Goal: Information Seeking & Learning: Learn about a topic

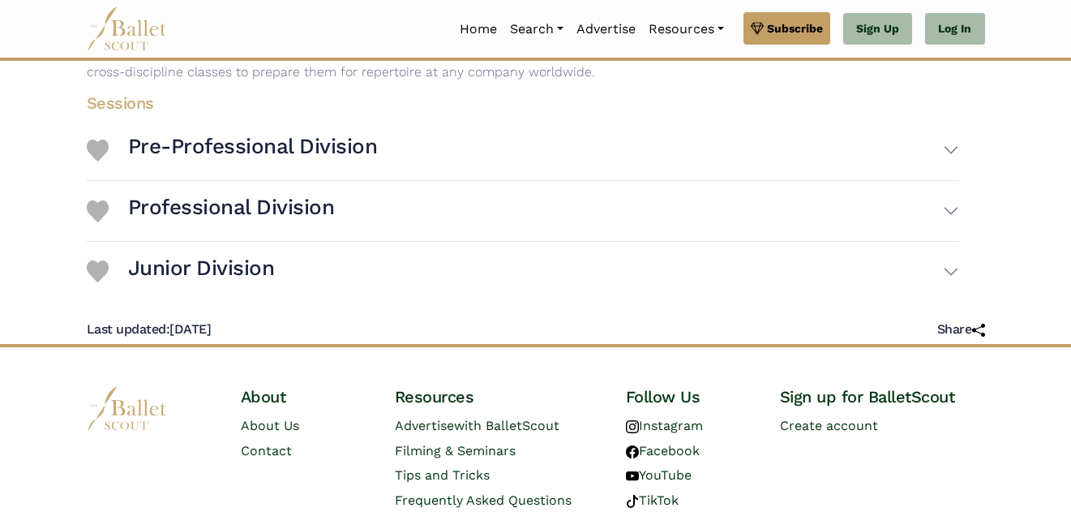
scroll to position [367, 0]
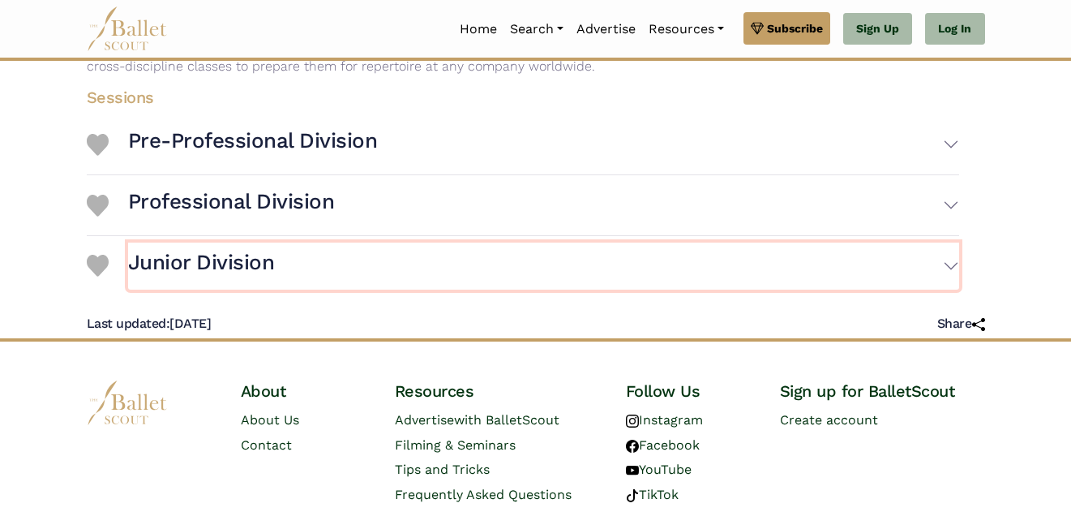
click at [159, 267] on h3 "Junior Division" at bounding box center [201, 263] width 147 height 28
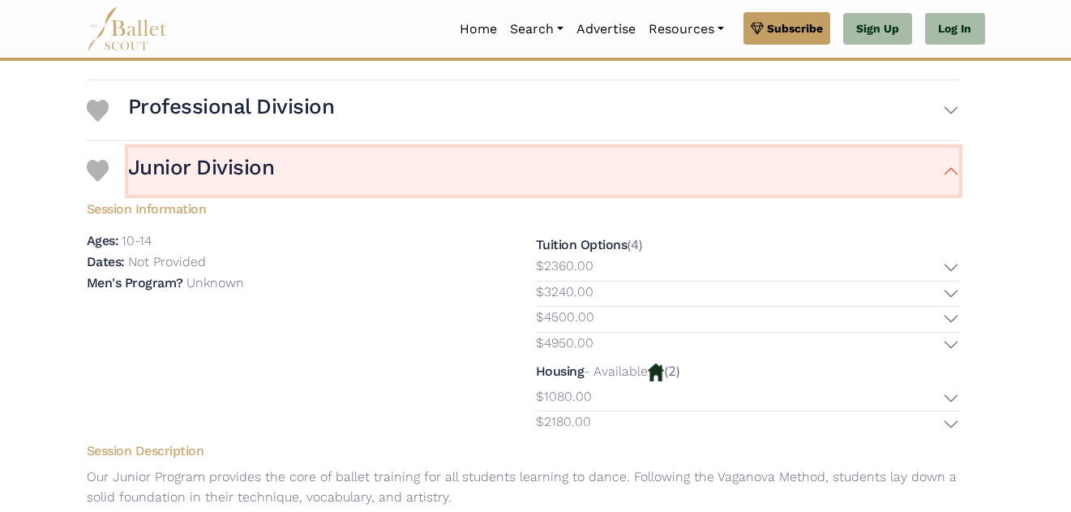
scroll to position [458, 0]
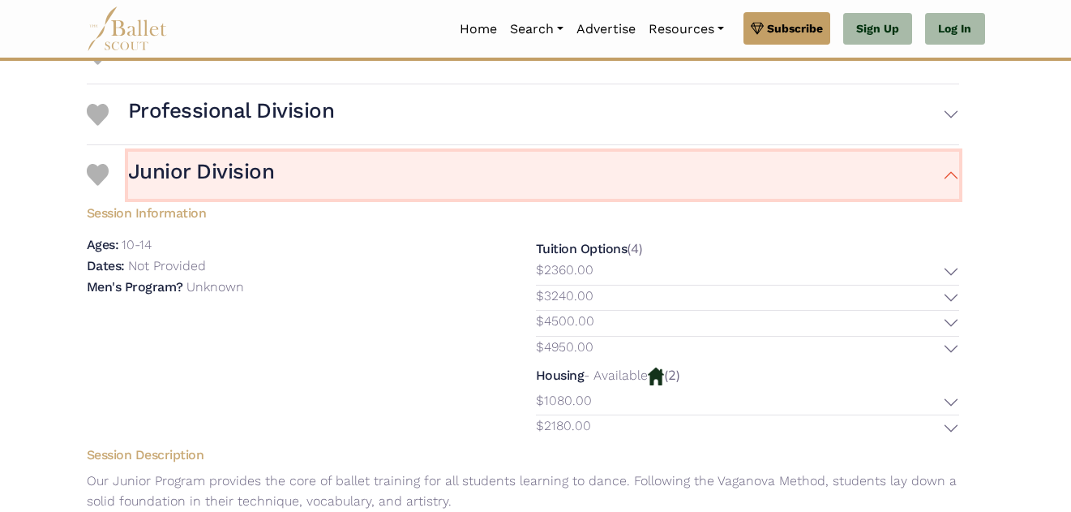
click at [294, 175] on button "Junior Division" at bounding box center [543, 175] width 831 height 47
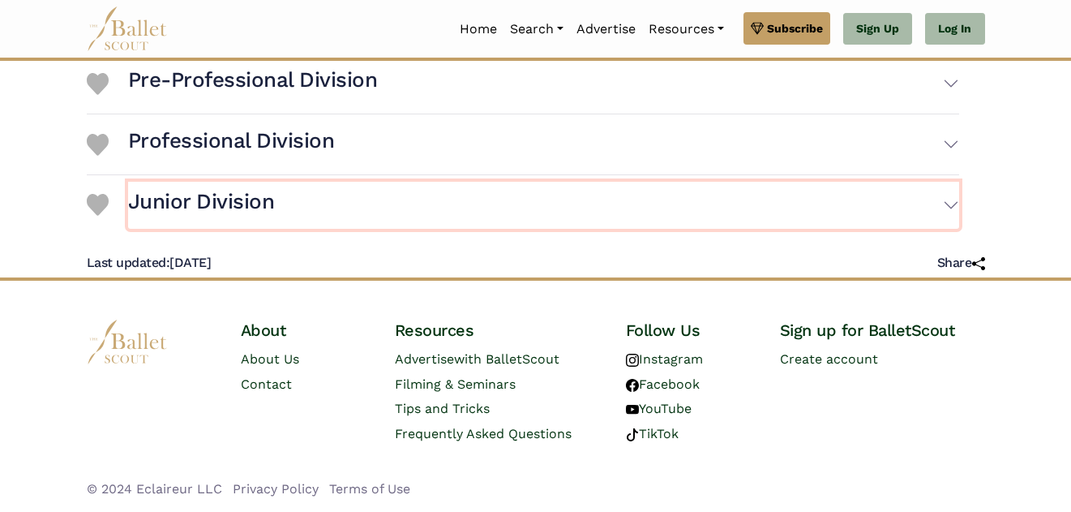
scroll to position [428, 0]
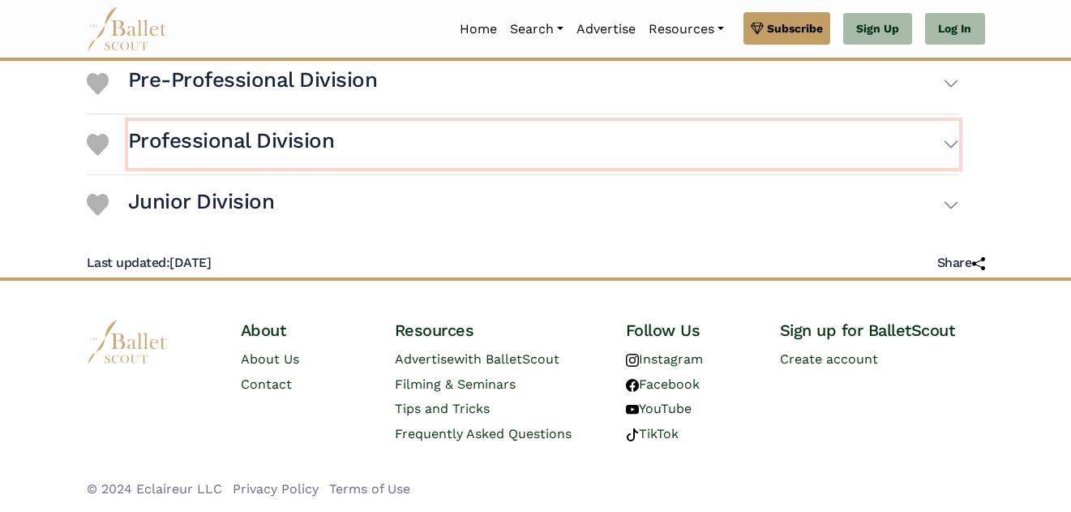
click at [312, 144] on h3 "Professional Division" at bounding box center [231, 141] width 207 height 28
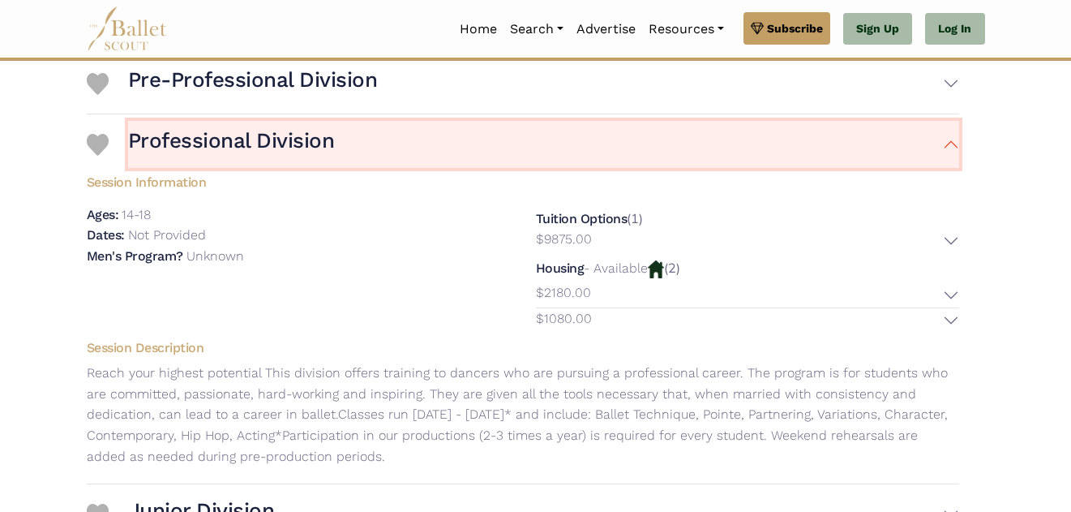
click at [347, 157] on button "Professional Division" at bounding box center [543, 144] width 831 height 47
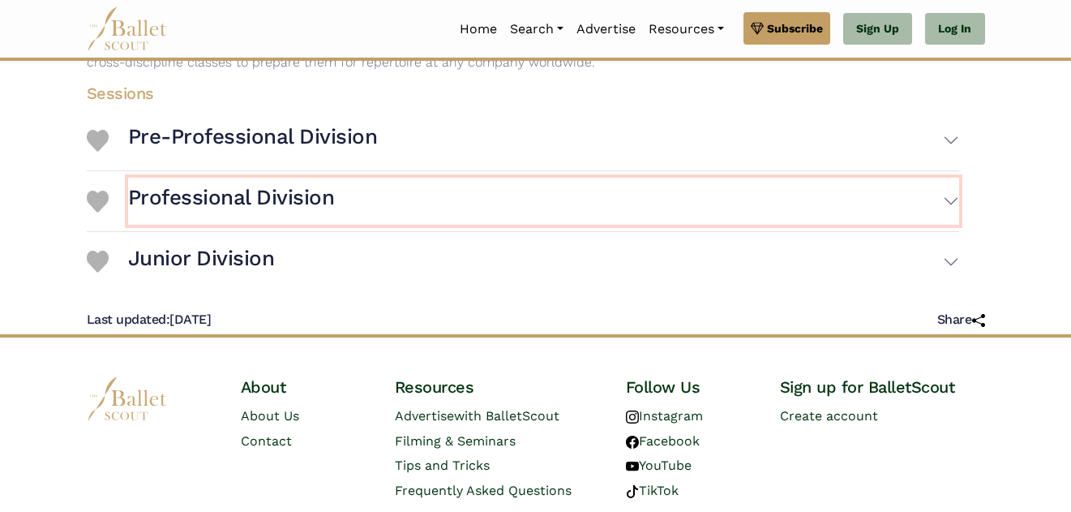
scroll to position [367, 0]
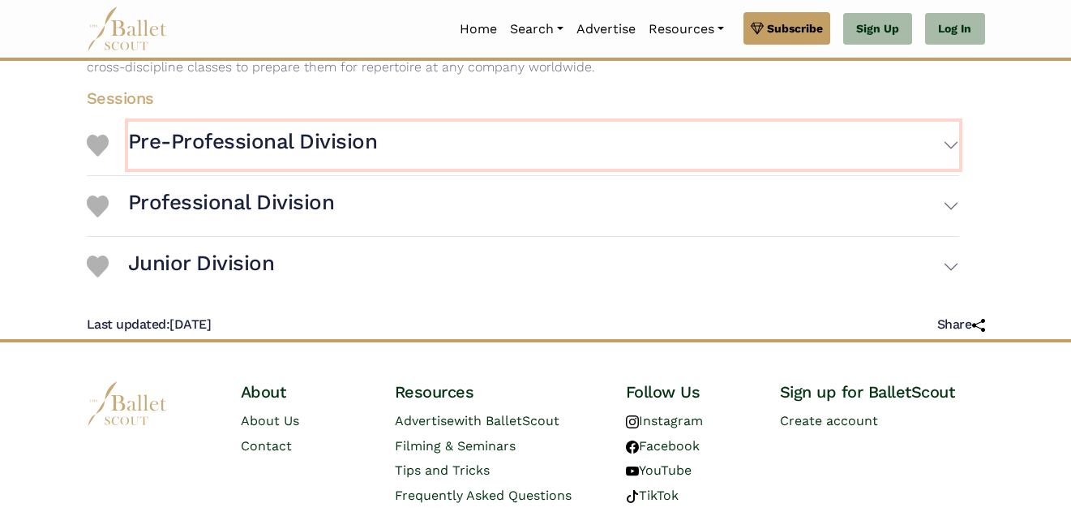
click at [371, 153] on h3 "Pre-Professional Division" at bounding box center [253, 142] width 250 height 28
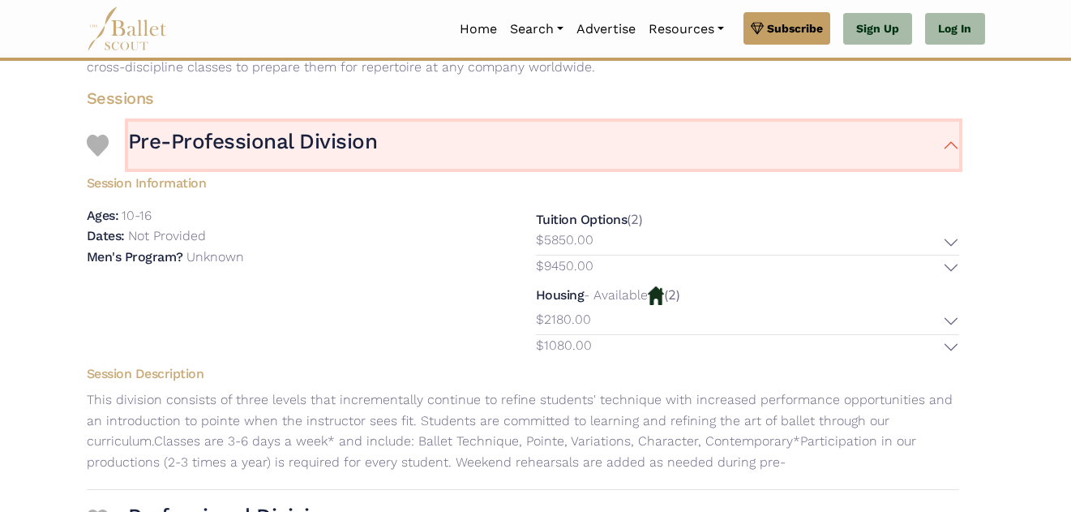
click at [372, 153] on h3 "Pre-Professional Division" at bounding box center [253, 142] width 250 height 28
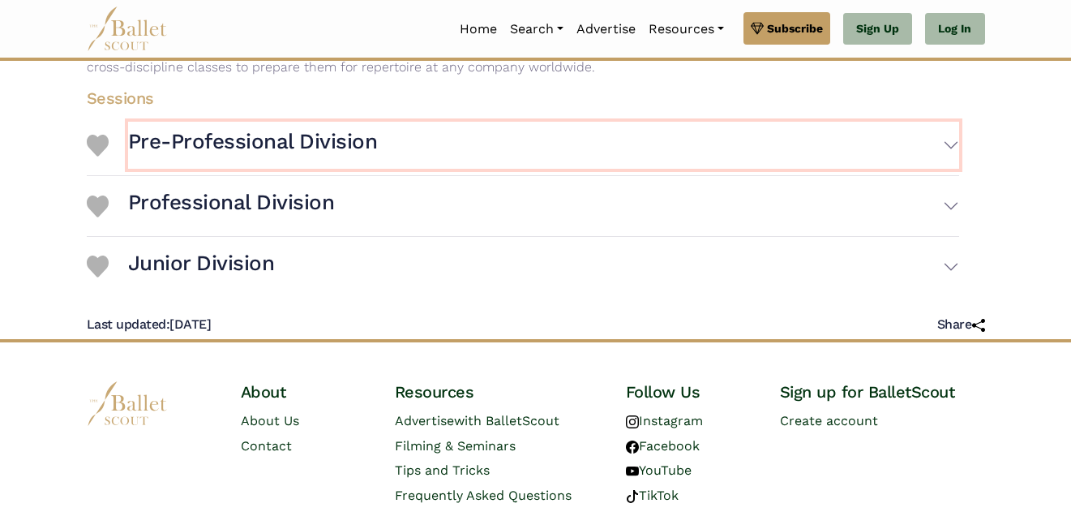
click at [372, 152] on h3 "Pre-Professional Division" at bounding box center [253, 142] width 250 height 28
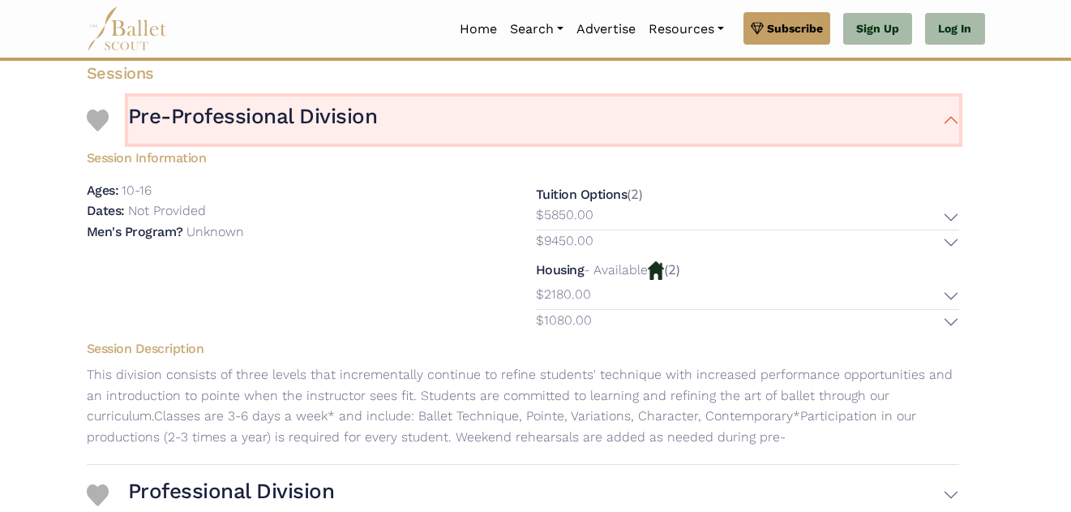
scroll to position [395, 0]
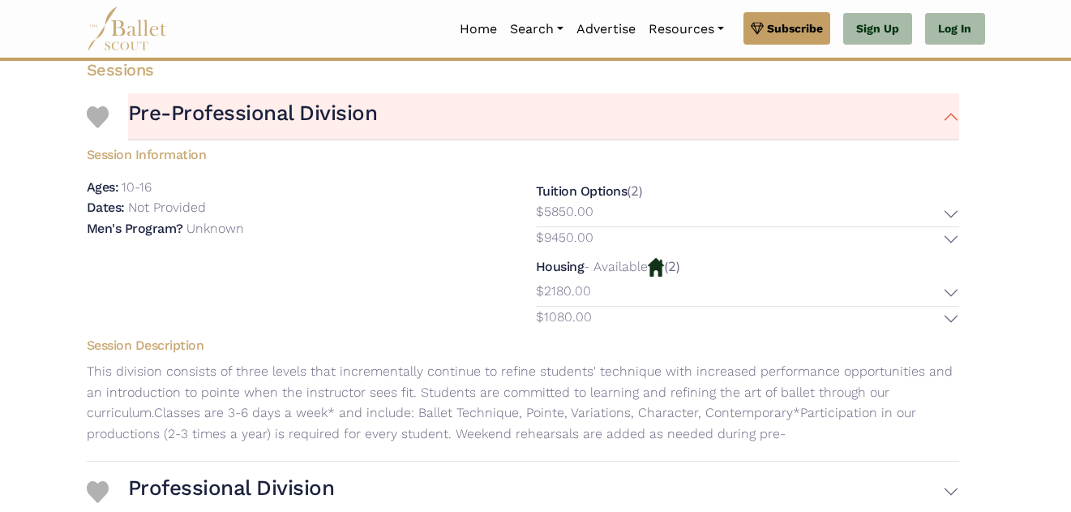
click at [308, 303] on div "Ages: 10-16 Dates: Not Provided Men's Program?" at bounding box center [298, 254] width 449 height 155
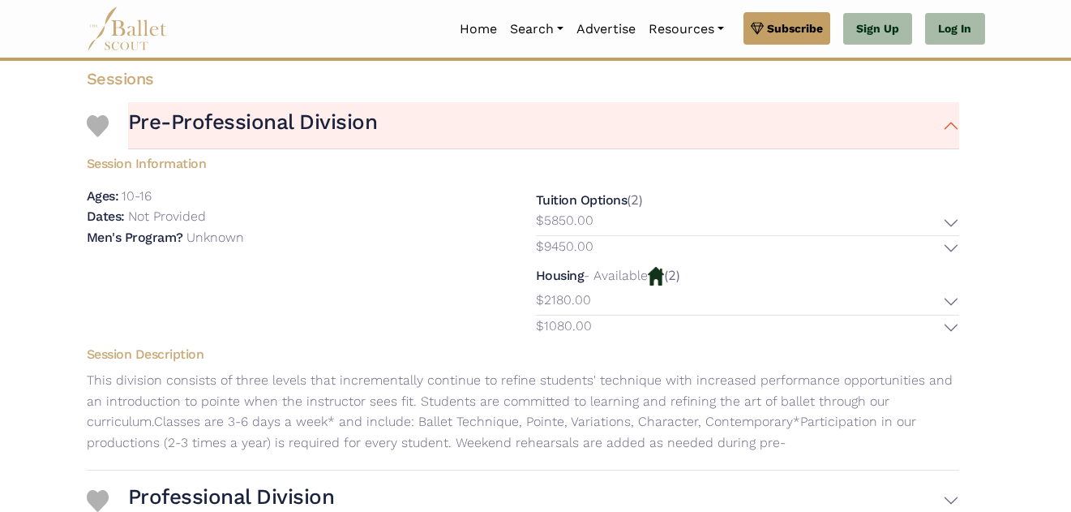
scroll to position [387, 0]
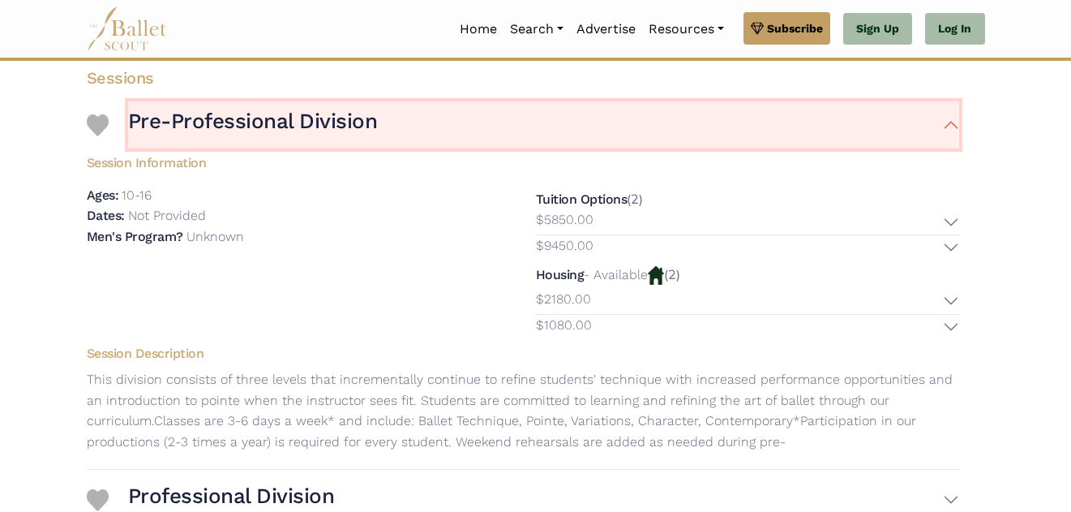
click at [415, 125] on button "Pre-Professional Division" at bounding box center [543, 124] width 831 height 47
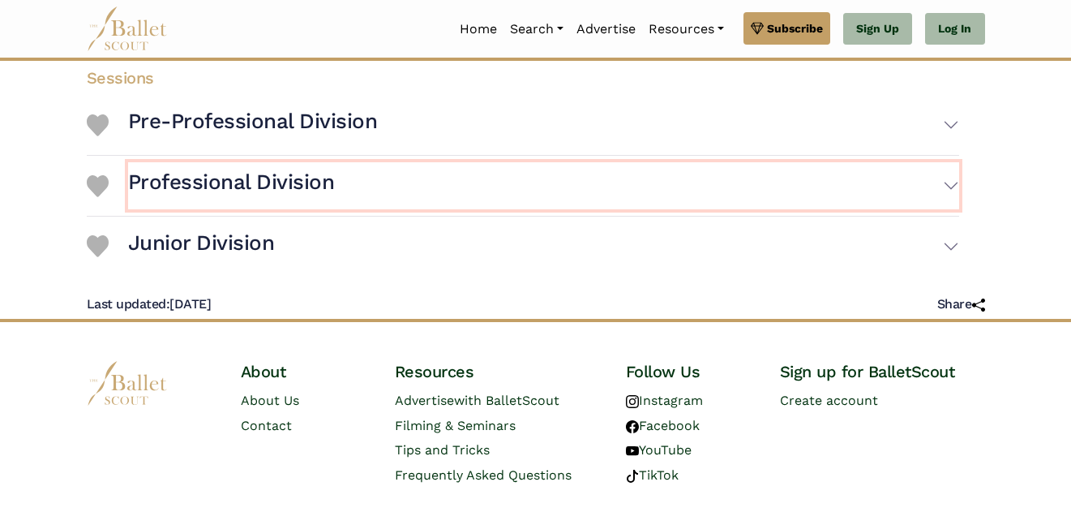
click at [389, 181] on button "Professional Division" at bounding box center [543, 185] width 831 height 47
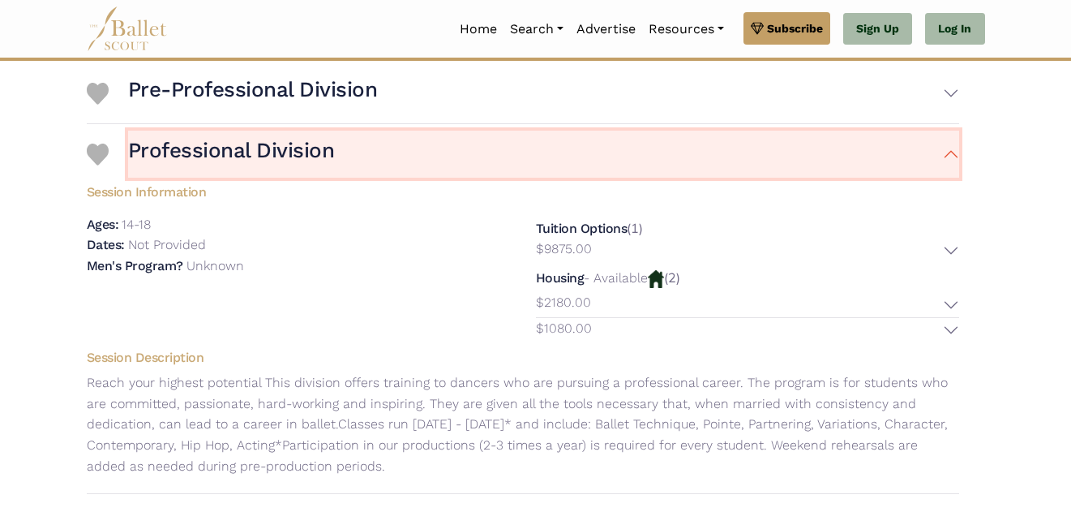
scroll to position [419, 0]
click at [350, 147] on button "Professional Division" at bounding box center [543, 153] width 831 height 47
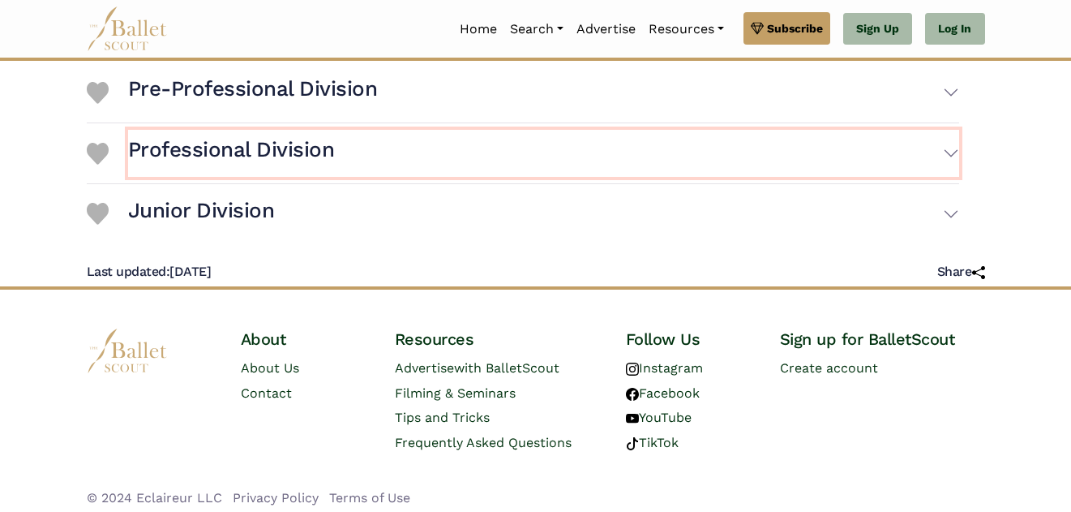
scroll to position [428, 0]
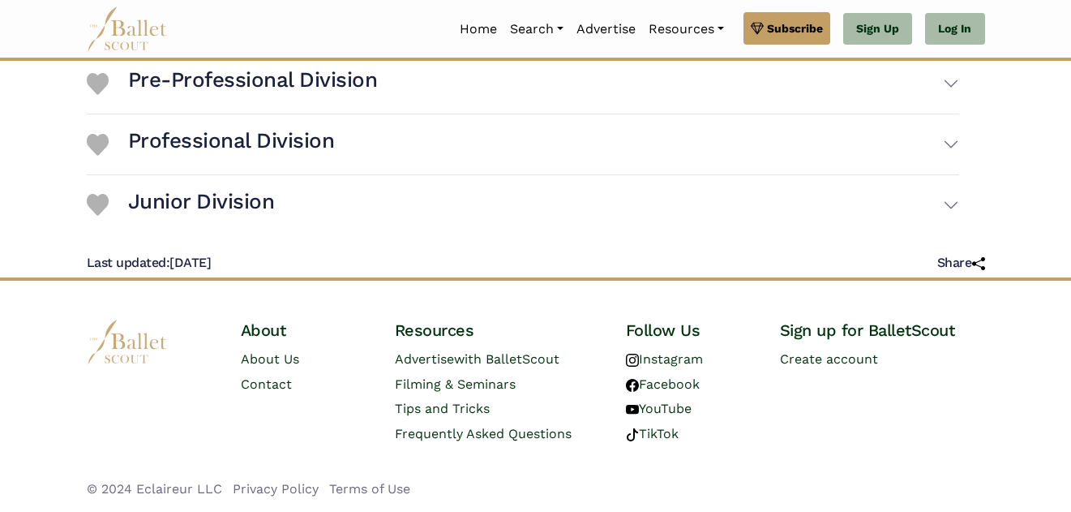
click at [366, 237] on div "Last updated: [DATE] Share" at bounding box center [536, 256] width 899 height 43
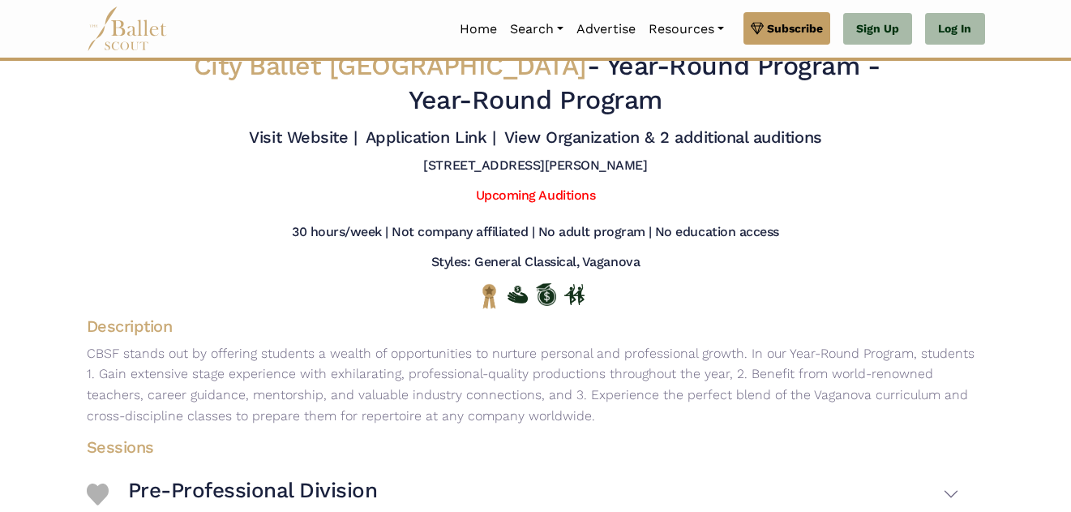
scroll to position [0, 0]
